Goal: Task Accomplishment & Management: Manage account settings

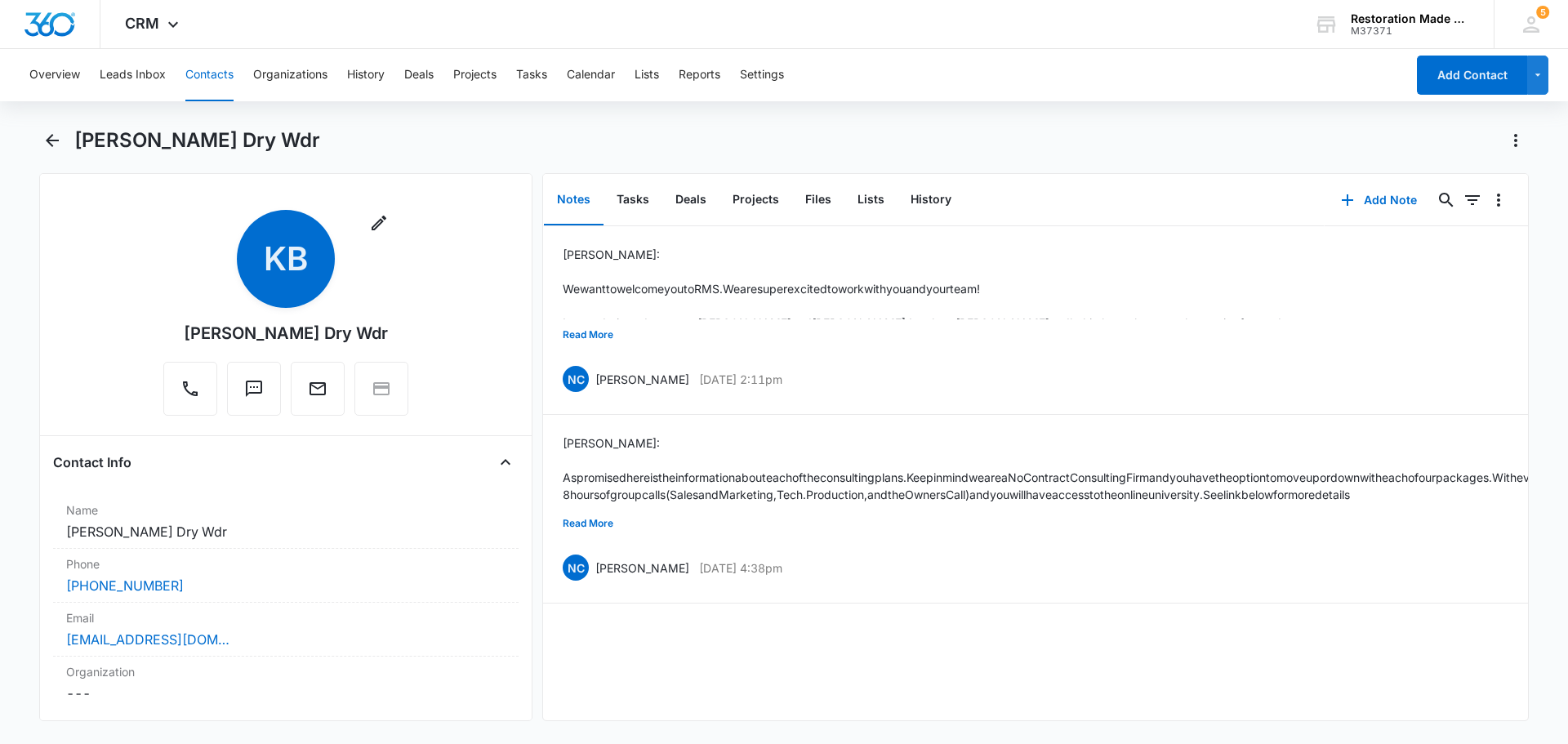
scroll to position [327, 0]
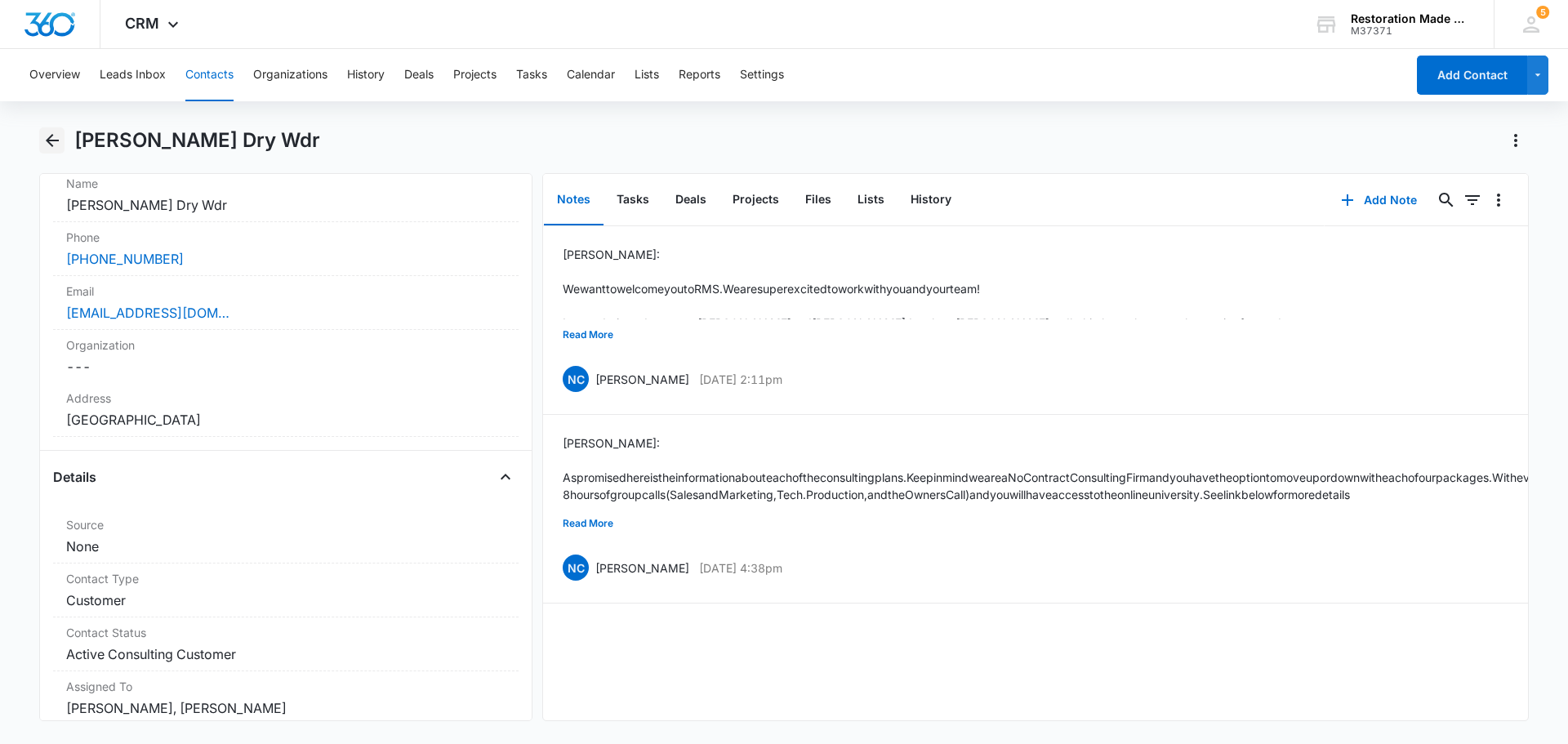
click at [47, 147] on icon "Back" at bounding box center [53, 140] width 20 height 20
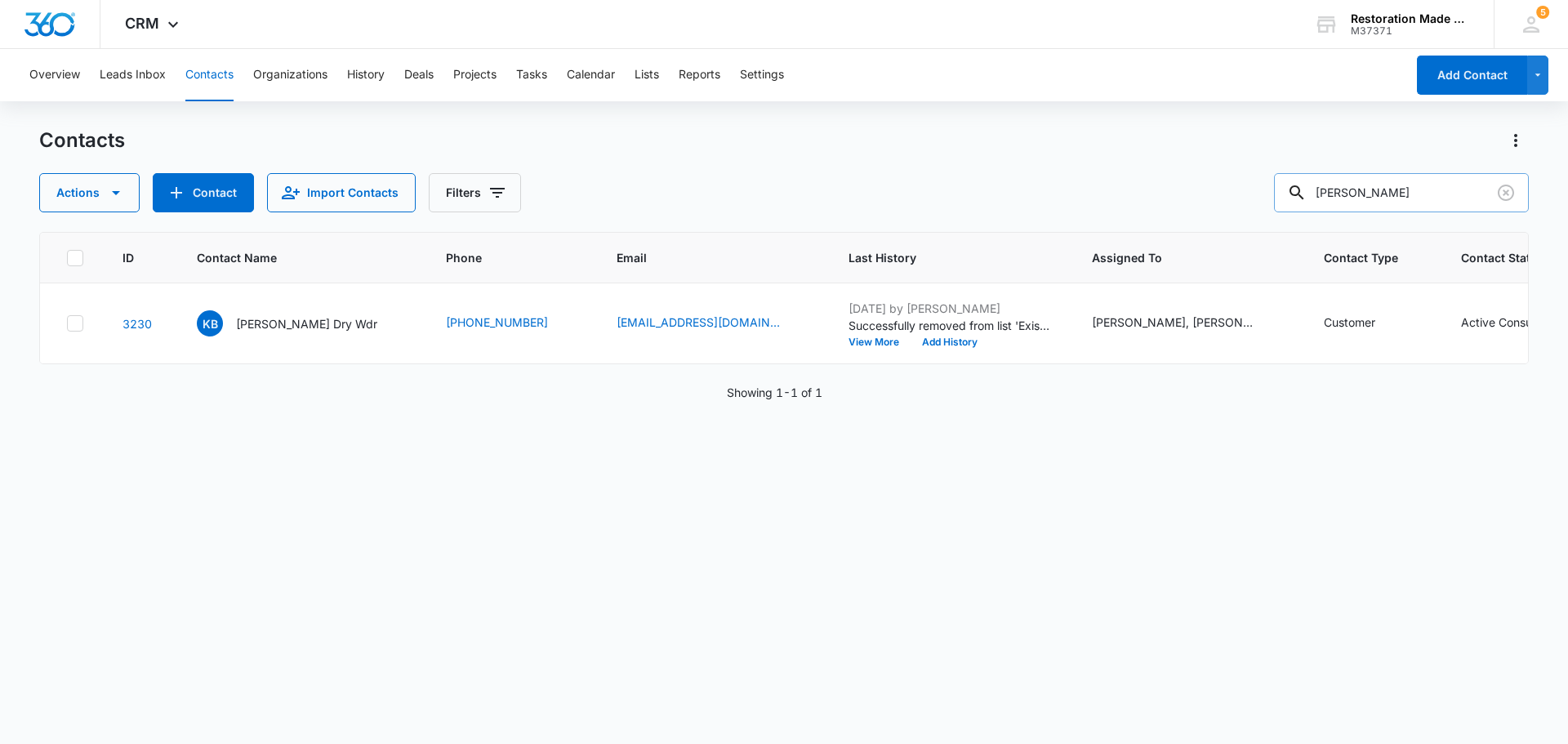
click at [1375, 189] on input "[PERSON_NAME]" at bounding box center [1401, 192] width 255 height 39
type input "k"
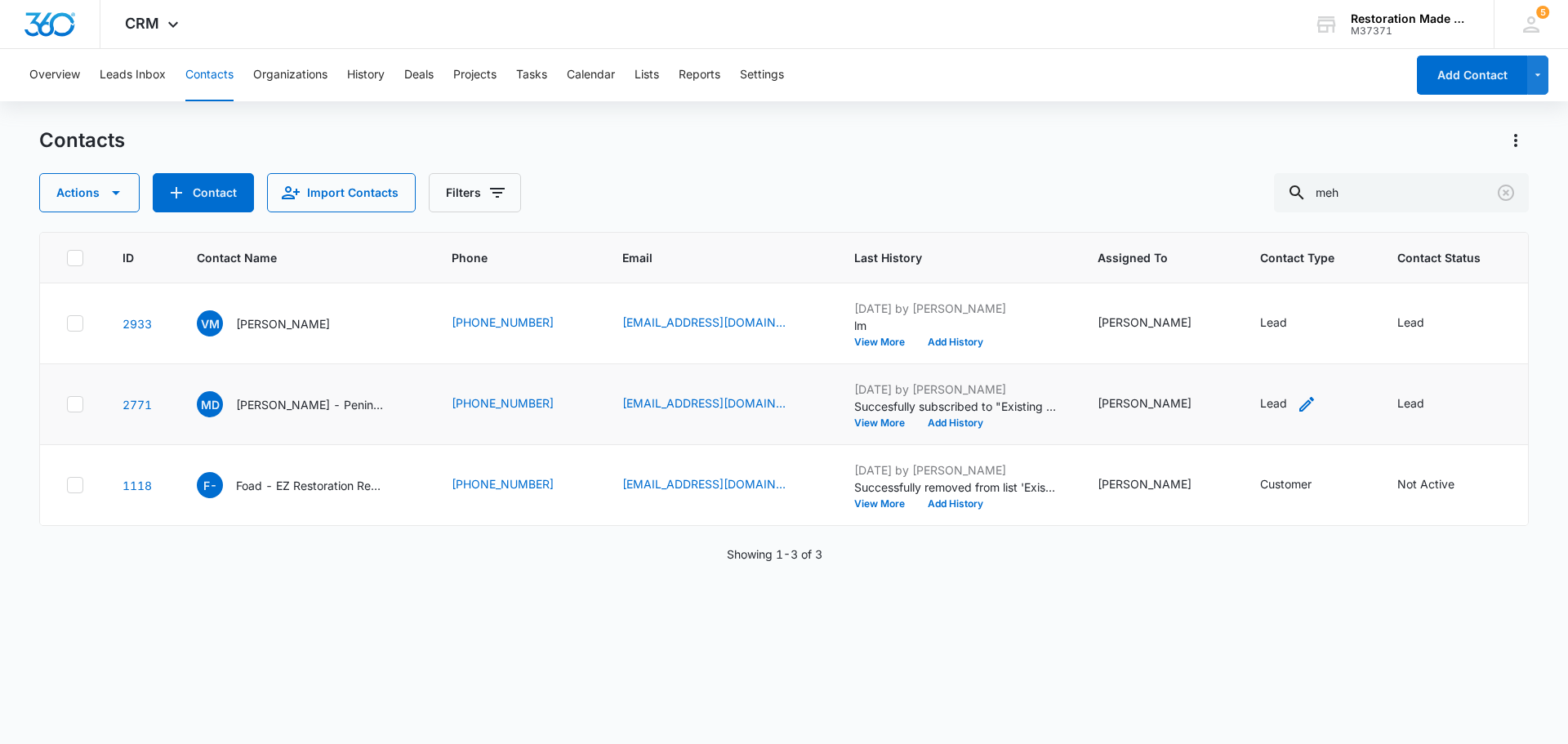
click at [1297, 400] on icon "Contact Type - Lead - Select to Edit Field" at bounding box center [1307, 405] width 20 height 20
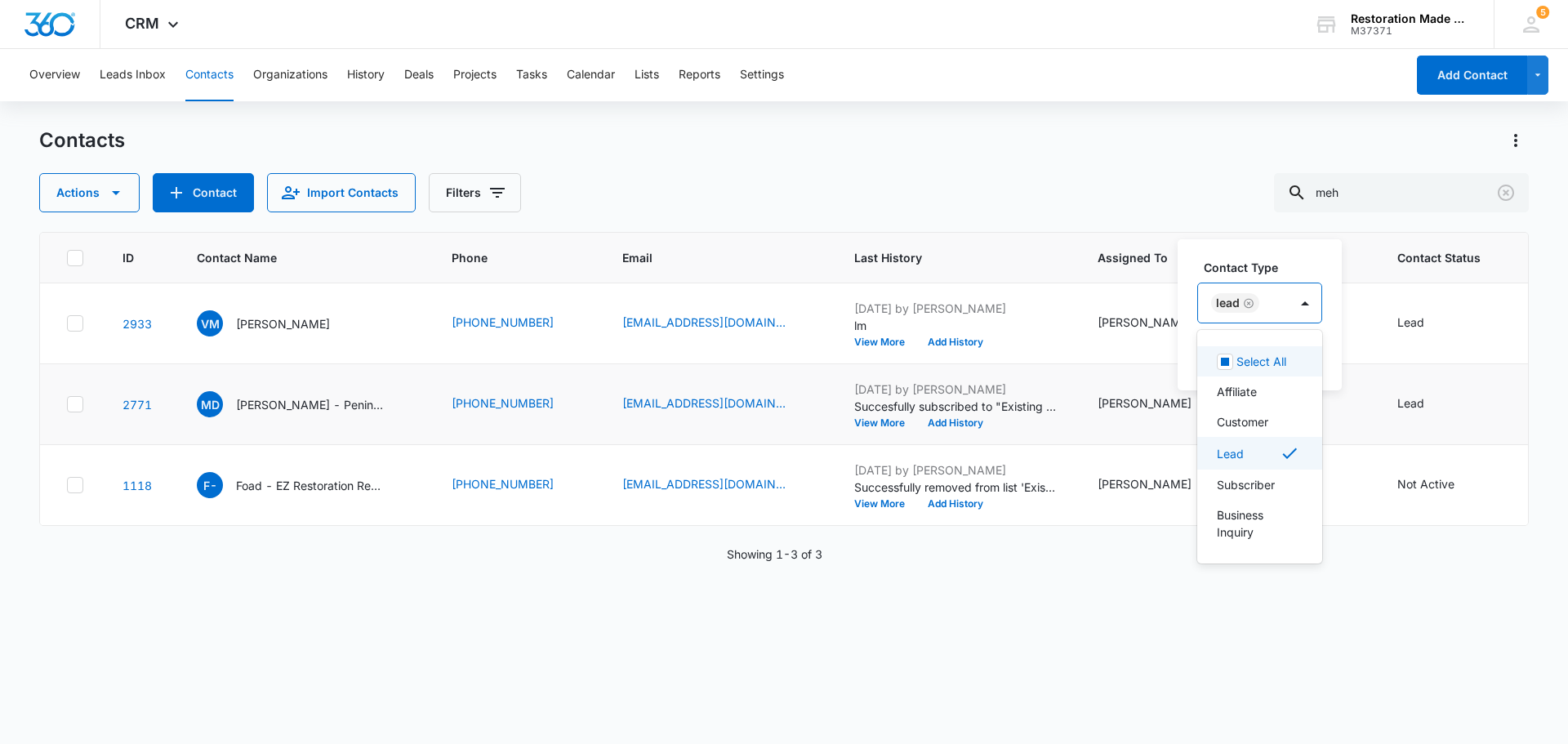
click at [1256, 308] on div "Lead" at bounding box center [1235, 303] width 48 height 20
click at [1246, 301] on icon "Remove Lead" at bounding box center [1248, 303] width 11 height 12
click at [1245, 413] on div "Customer" at bounding box center [1269, 422] width 143 height 30
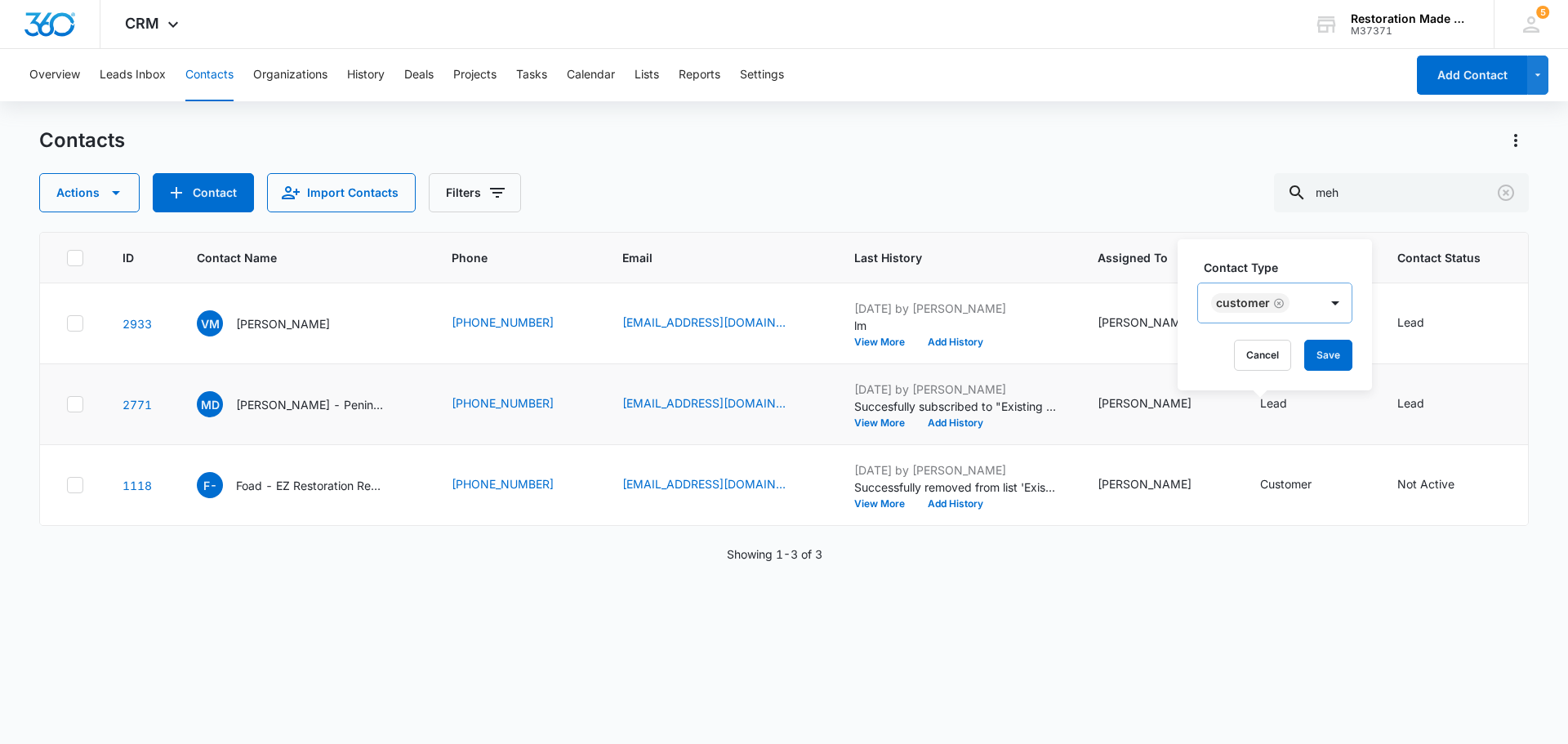
click at [1337, 258] on div "Contact Type Customer Cancel Save" at bounding box center [1274, 315] width 194 height 151
click at [1333, 350] on button "Save" at bounding box center [1328, 355] width 48 height 31
click at [1397, 399] on div "Lead" at bounding box center [1410, 403] width 27 height 17
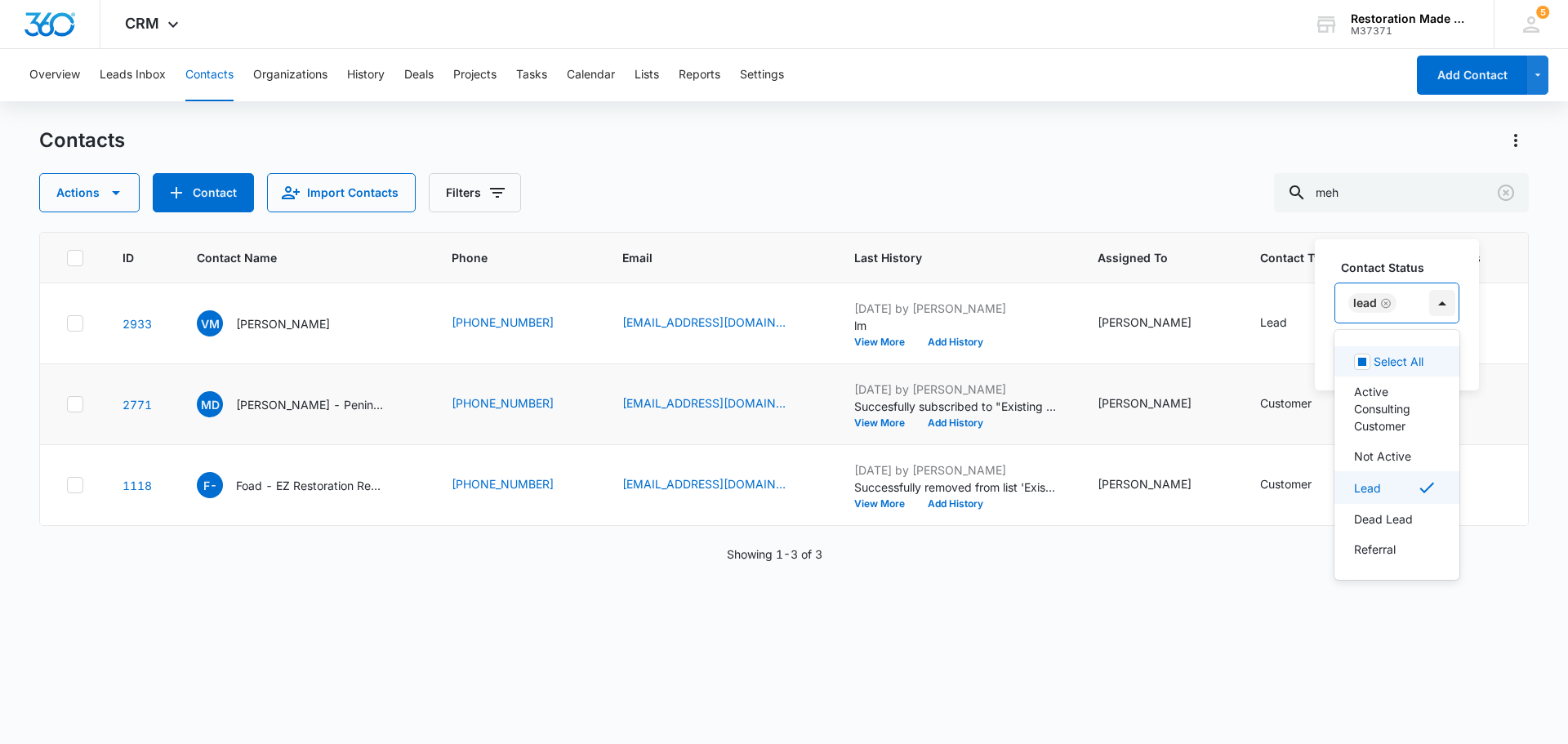
click at [1441, 301] on div at bounding box center [1442, 303] width 26 height 26
click at [1395, 399] on p "Active Consulting Customer" at bounding box center [1395, 409] width 83 height 52
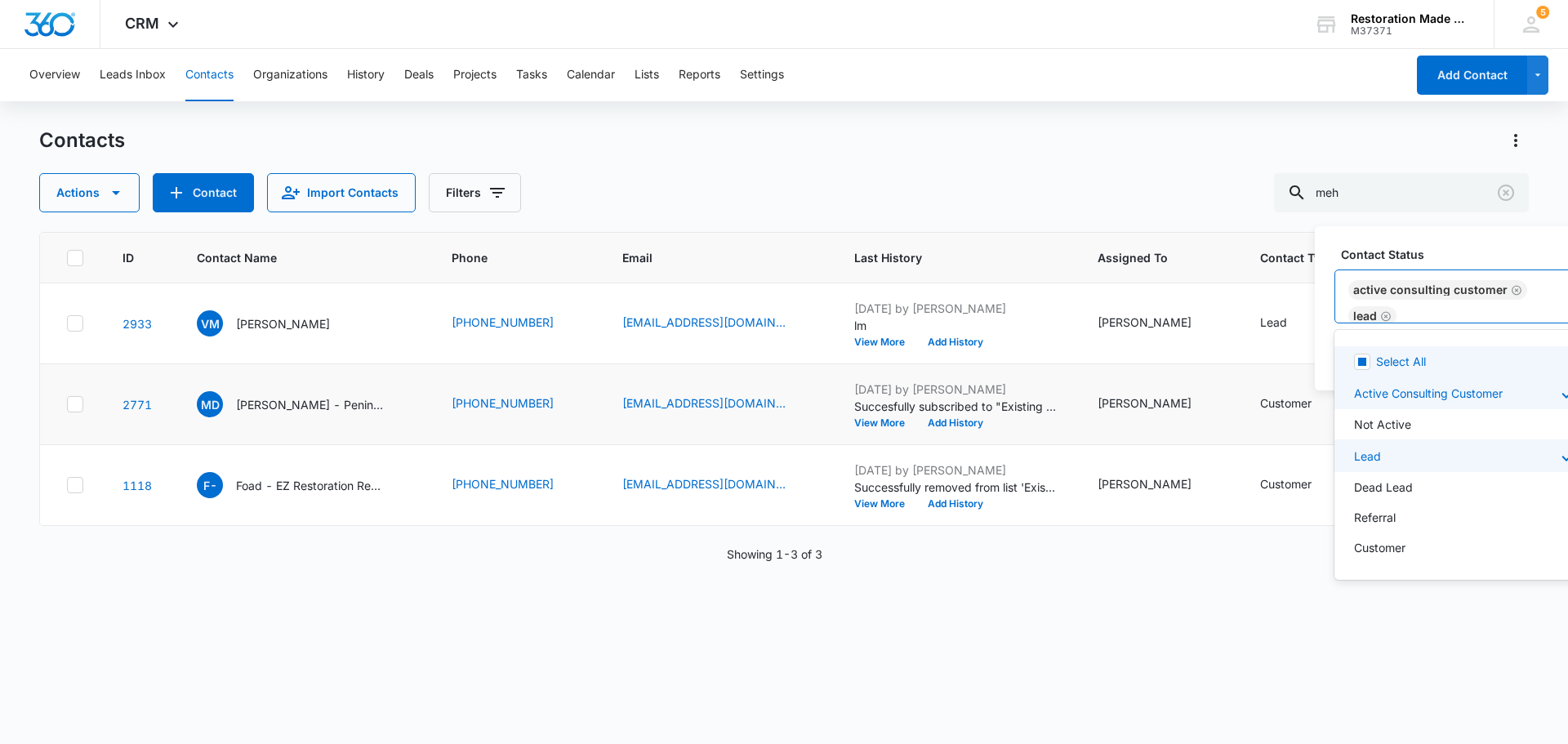
click at [1475, 250] on label "Contact Status" at bounding box center [1475, 254] width 267 height 17
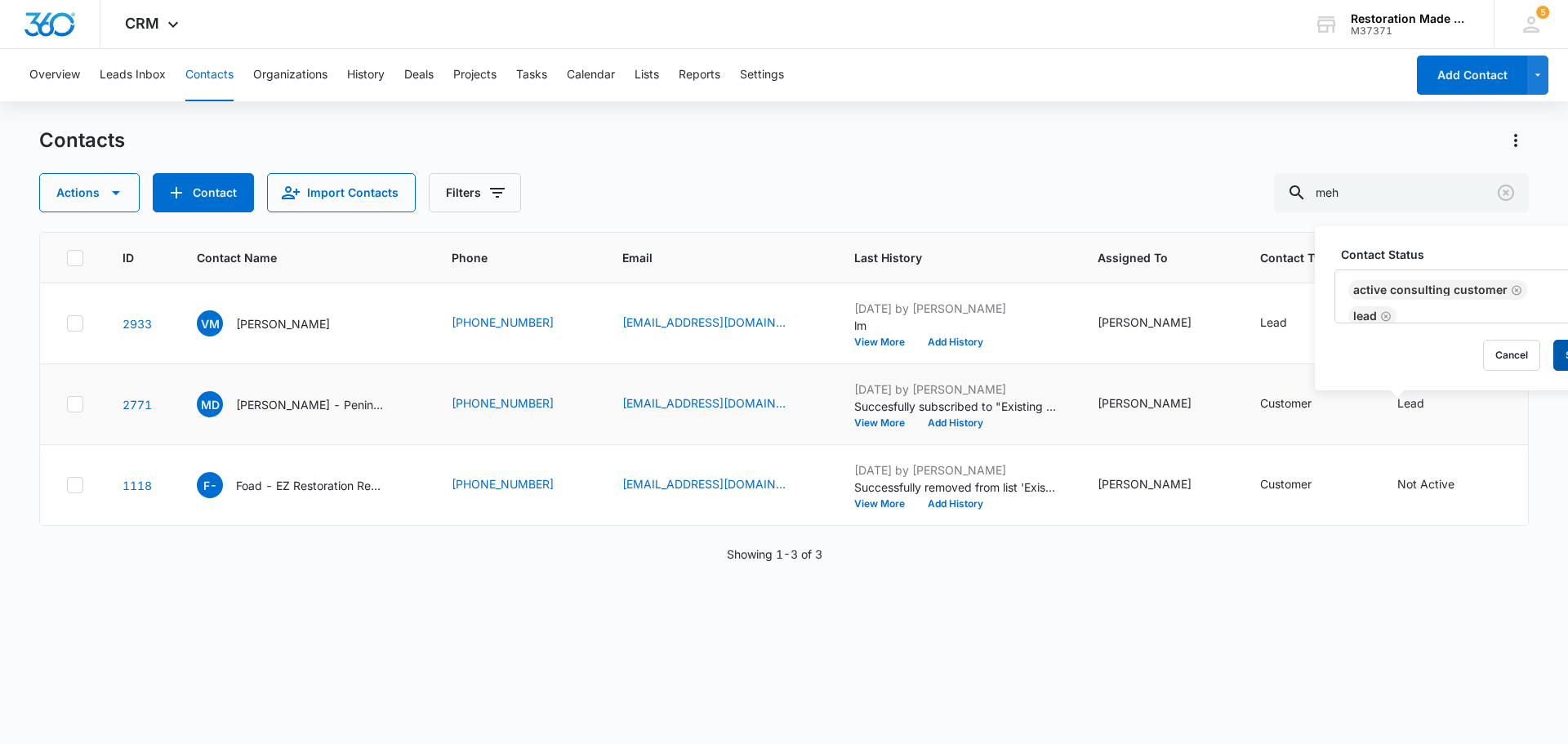
click at [1557, 351] on button "Save" at bounding box center [1577, 355] width 48 height 31
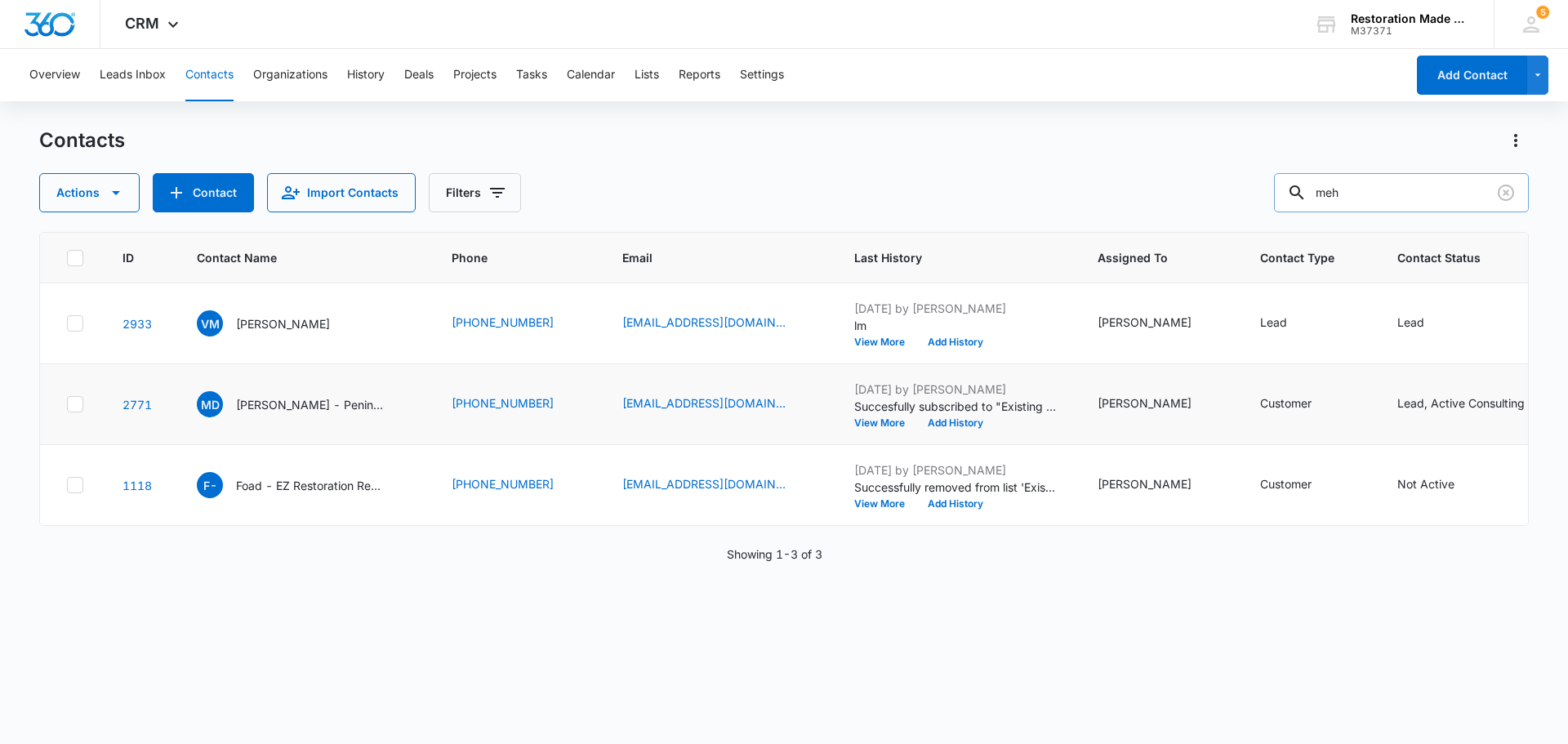
click at [1436, 195] on input "meh" at bounding box center [1401, 192] width 255 height 39
type input "m"
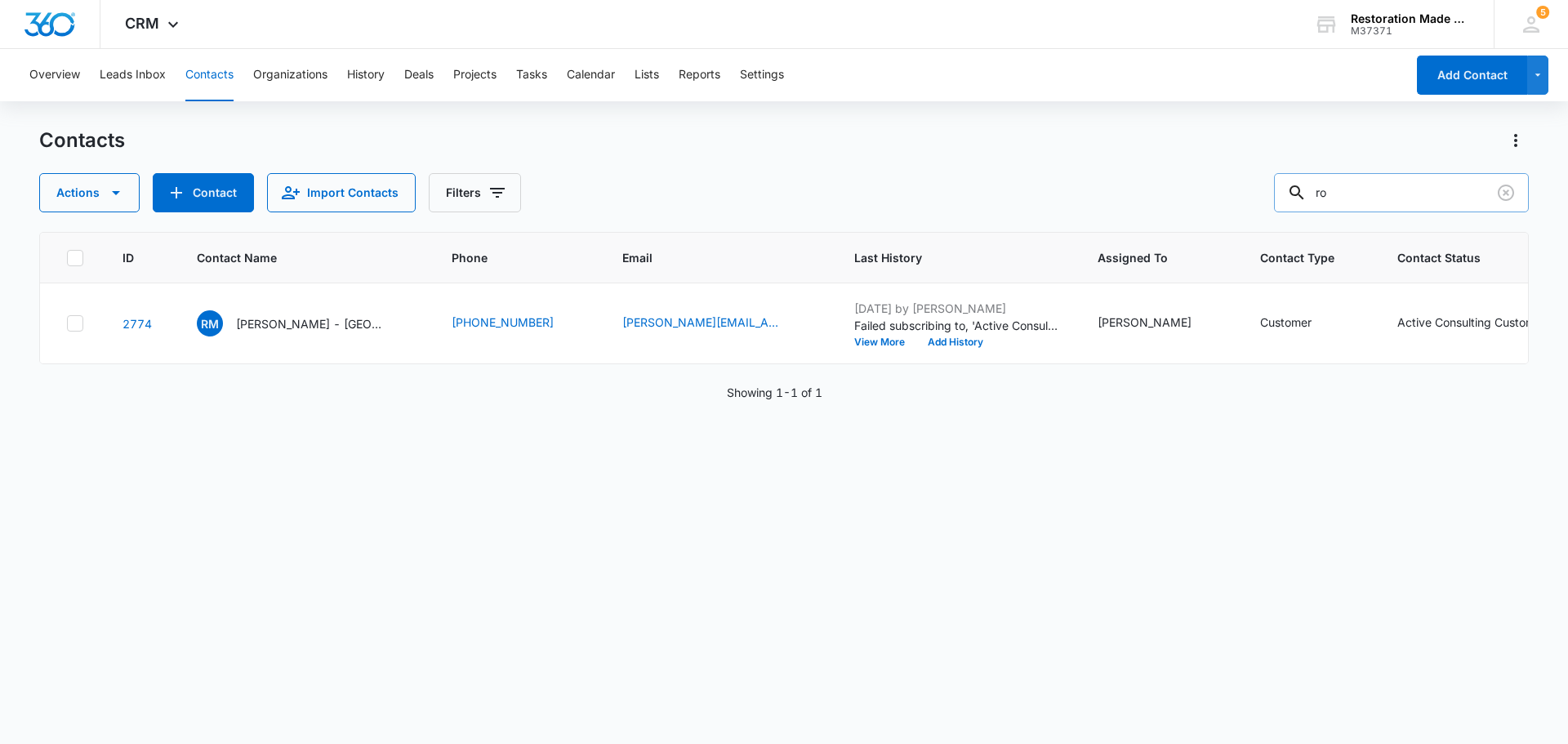
type input "r"
